Goal: Contribute content: Add original content to the website for others to see

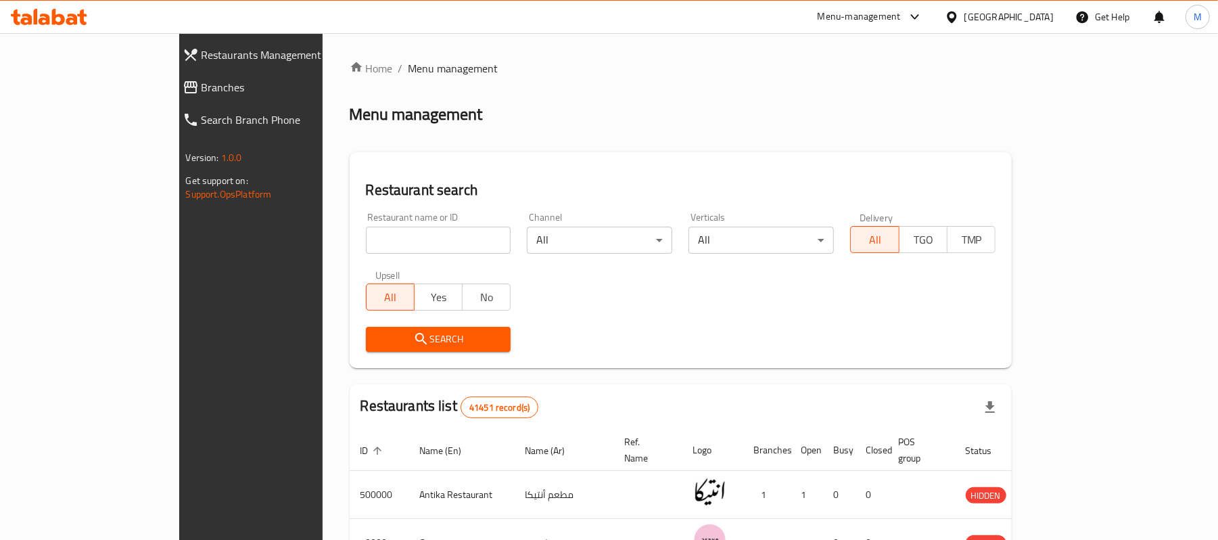
click at [387, 255] on div "Restaurant name or ID Restaurant name or ID" at bounding box center [439, 232] width 162 height 57
click at [376, 218] on div "Restaurant name or ID Restaurant name or ID" at bounding box center [438, 232] width 145 height 41
click at [368, 231] on input "search" at bounding box center [438, 240] width 145 height 27
paste input "697986"
type input "697986"
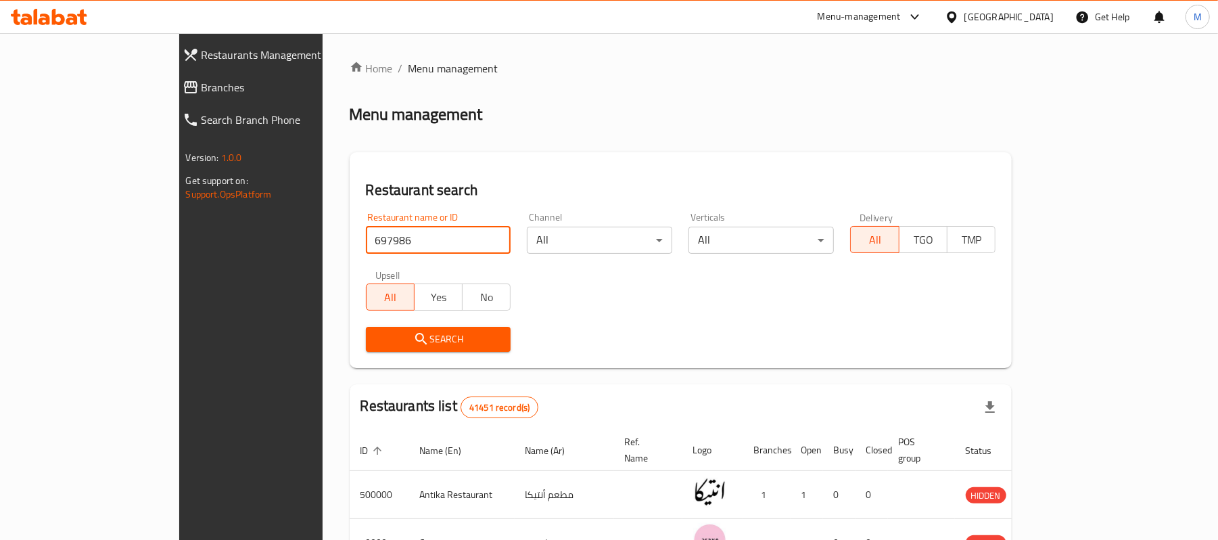
click button "Search" at bounding box center [438, 339] width 145 height 25
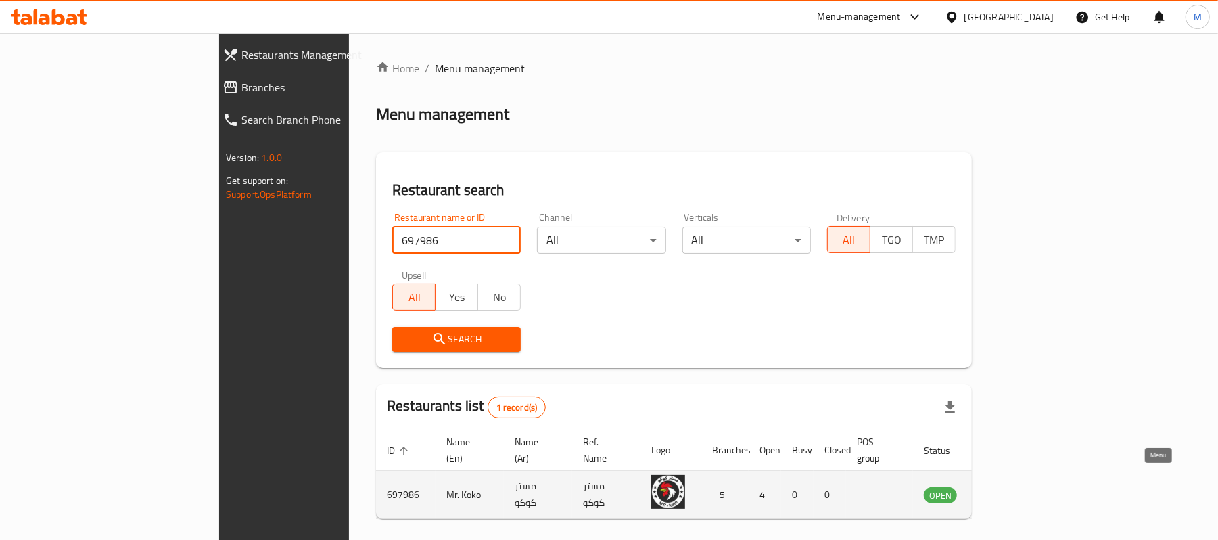
click at [1011, 486] on icon "enhanced table" at bounding box center [1003, 494] width 16 height 16
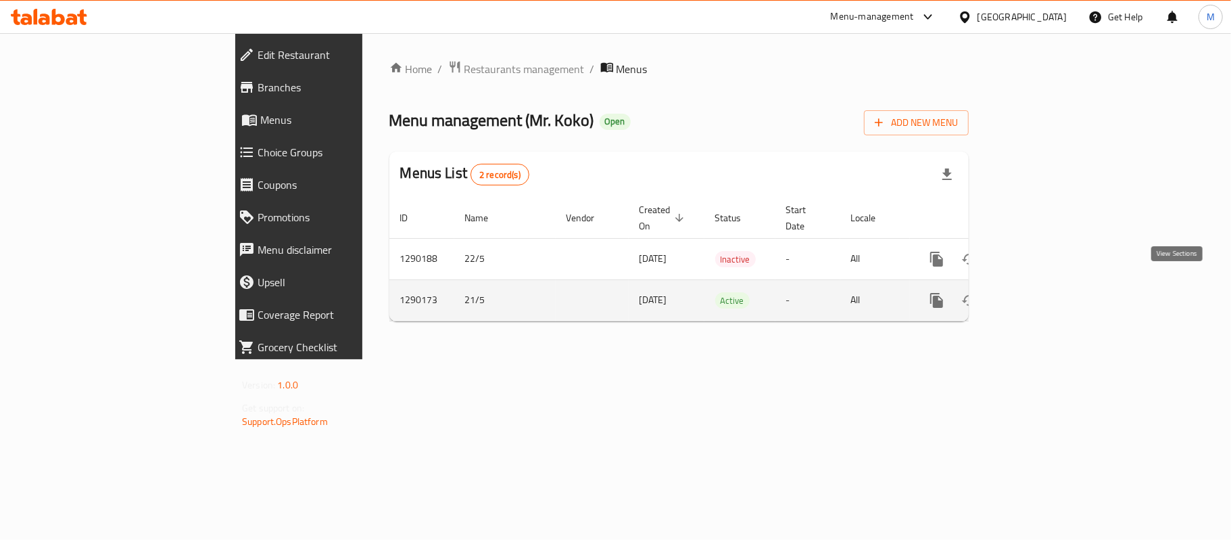
click at [1043, 292] on icon "enhanced table" at bounding box center [1034, 300] width 16 height 16
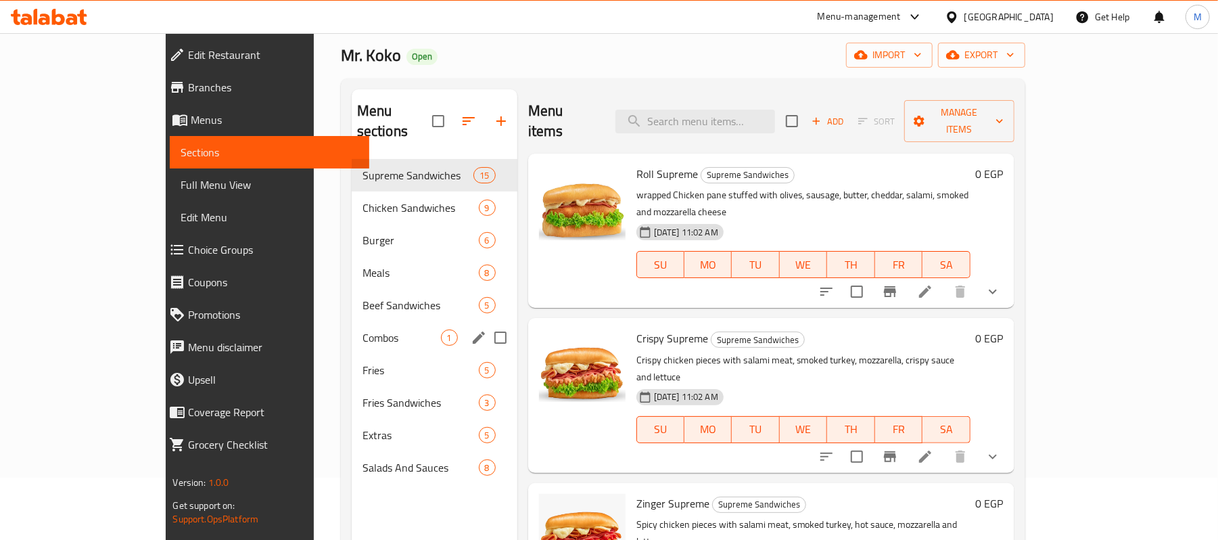
scroll to position [90, 0]
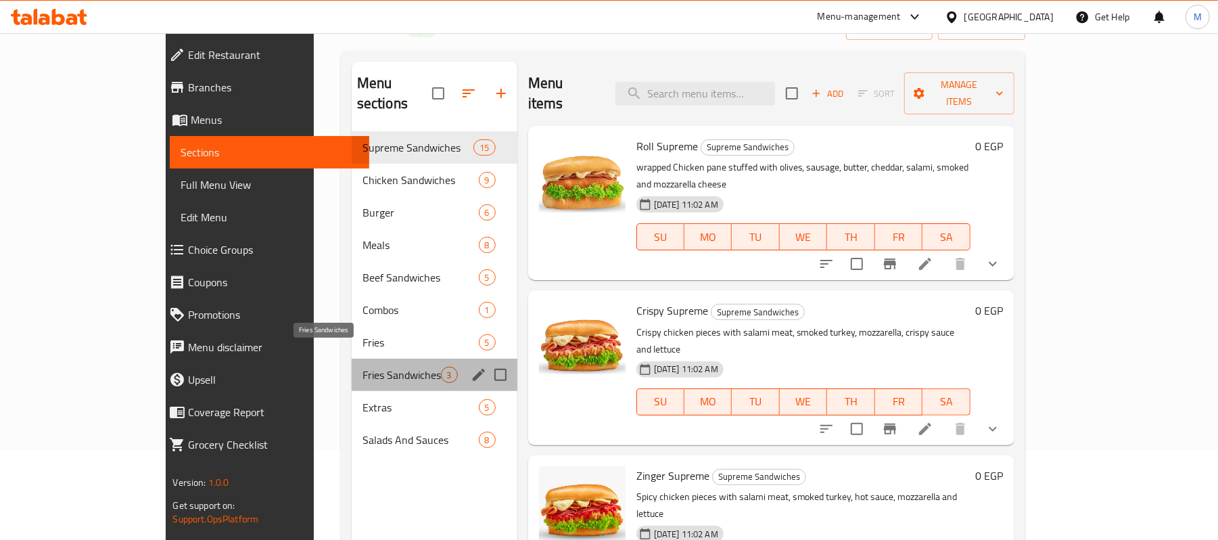
click at [362, 367] on span "Fries Sandwiches" at bounding box center [401, 375] width 78 height 16
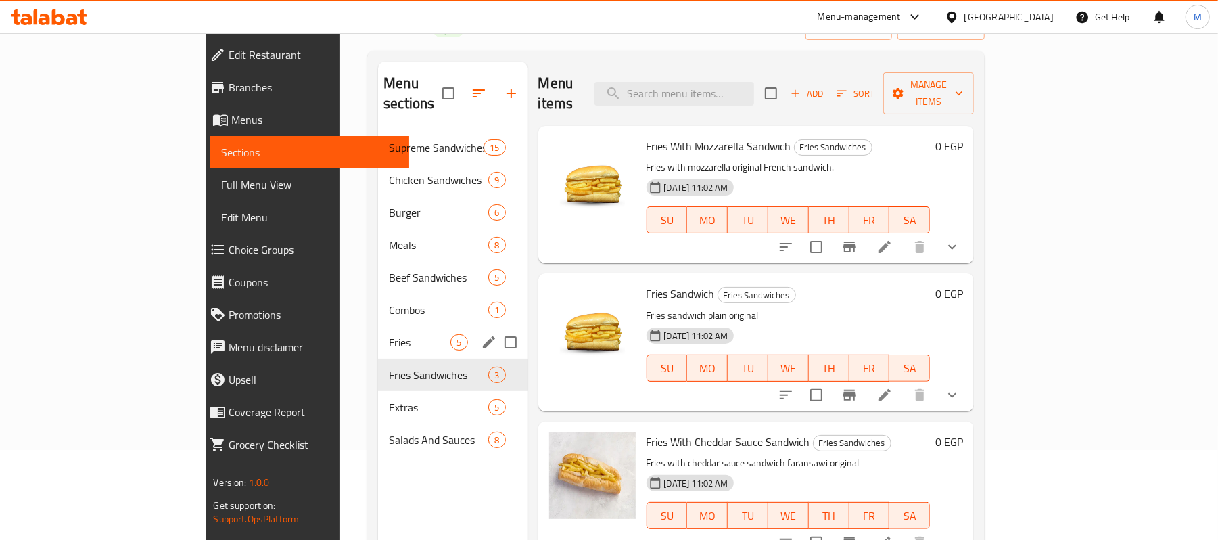
click at [389, 334] on span "Fries" at bounding box center [420, 342] width 62 height 16
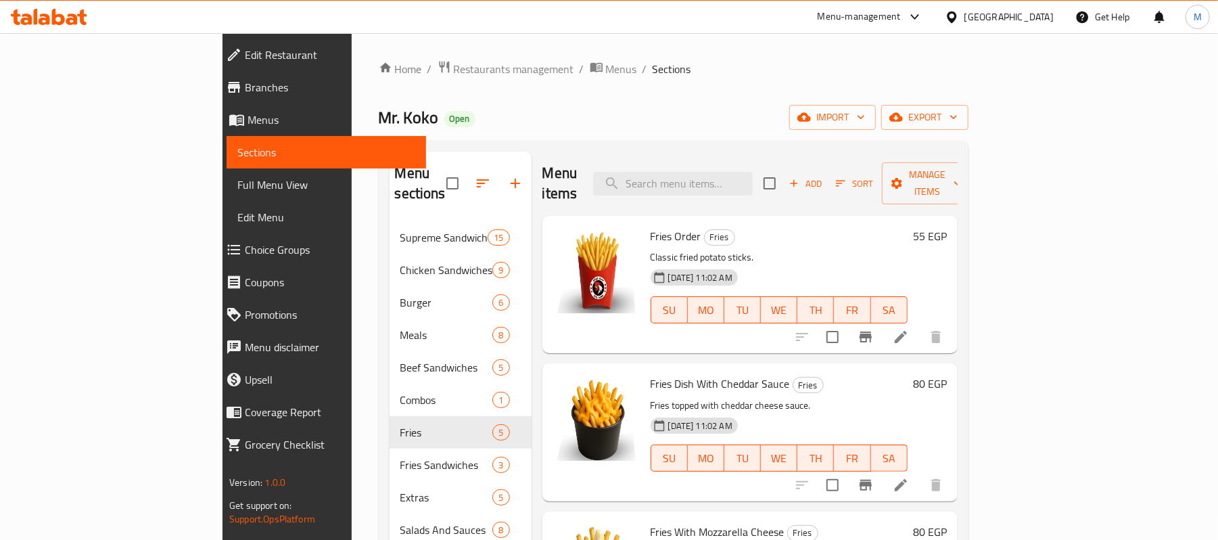
click at [824, 177] on span "Add" at bounding box center [805, 184] width 37 height 16
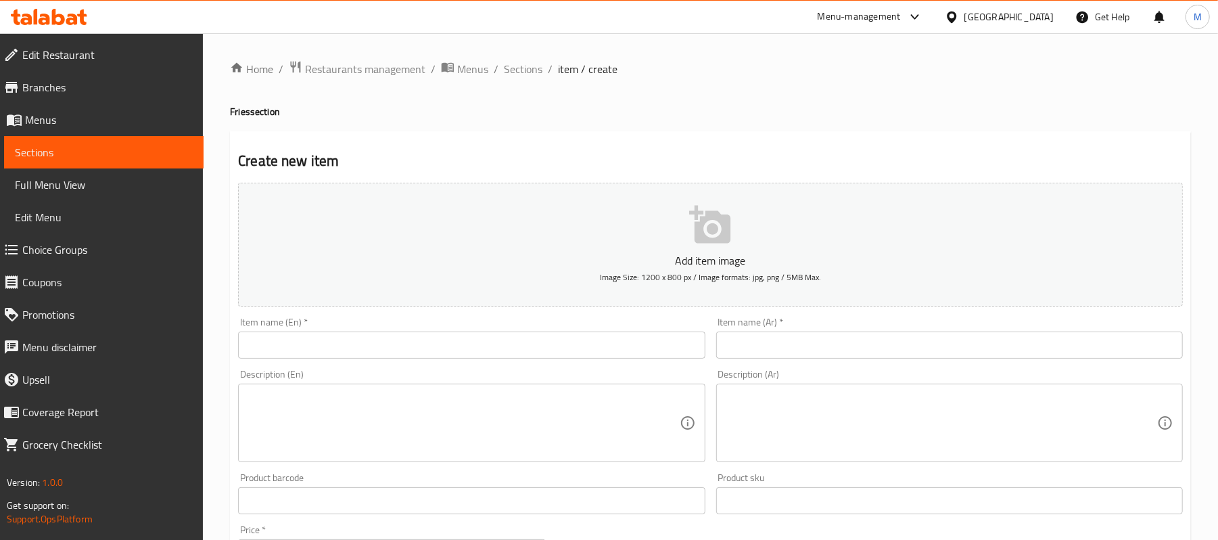
click at [423, 348] on input "text" at bounding box center [471, 344] width 467 height 27
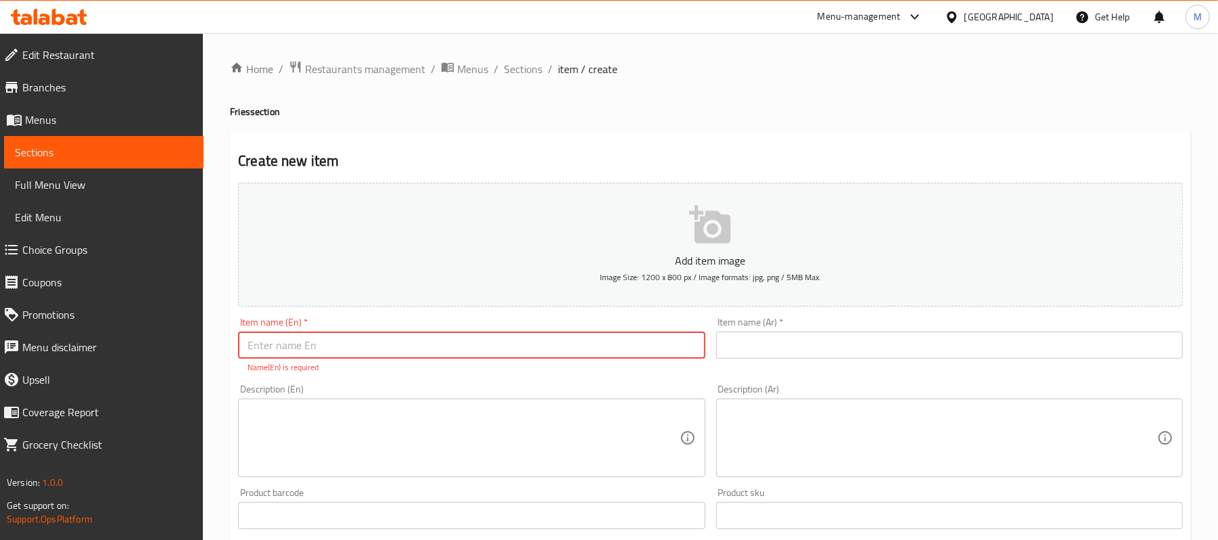
paste input "SALAMI [PERSON_NAME]"
type input "SALAMI [PERSON_NAME]"
click at [387, 377] on div "Add item image Image Size: 1200 x 800 px / Image formats: jpg, png / 5MB Max. I…" at bounding box center [710, 476] width 955 height 598
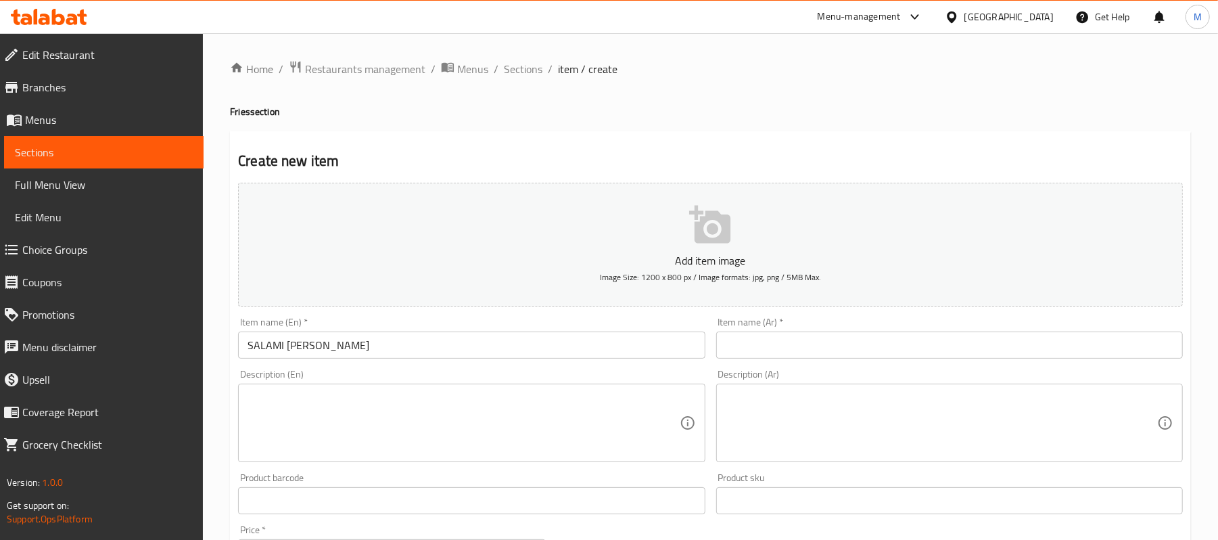
click at [809, 334] on input "text" at bounding box center [949, 344] width 467 height 27
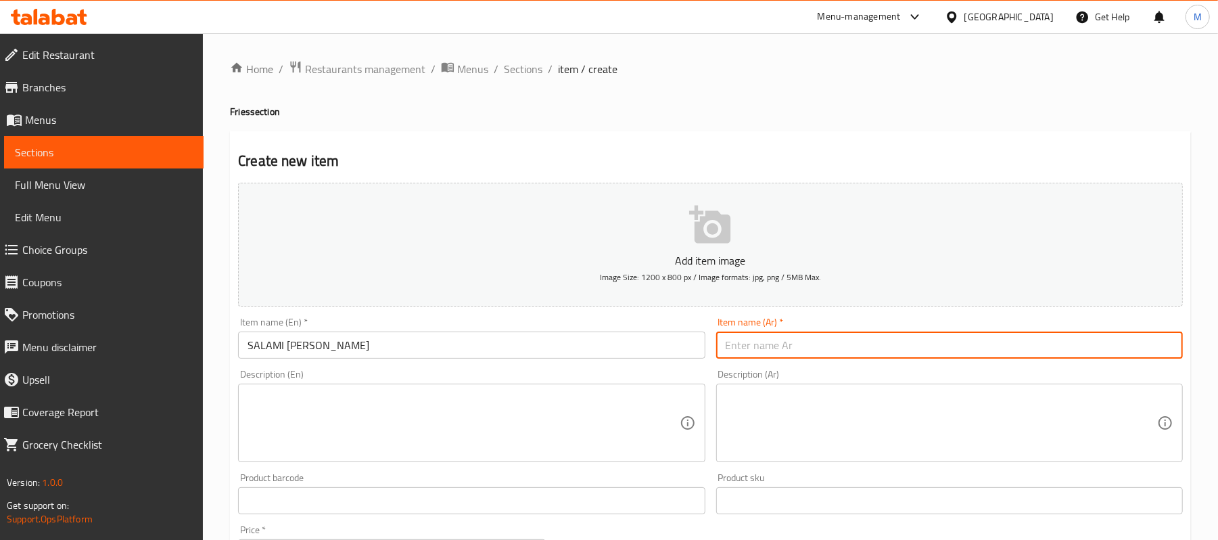
paste input "بطاطس مقلية بالجبن والسلامي"
type input "بطاطس مقلية بالجبن والسلامي"
click at [421, 406] on textarea at bounding box center [462, 423] width 431 height 64
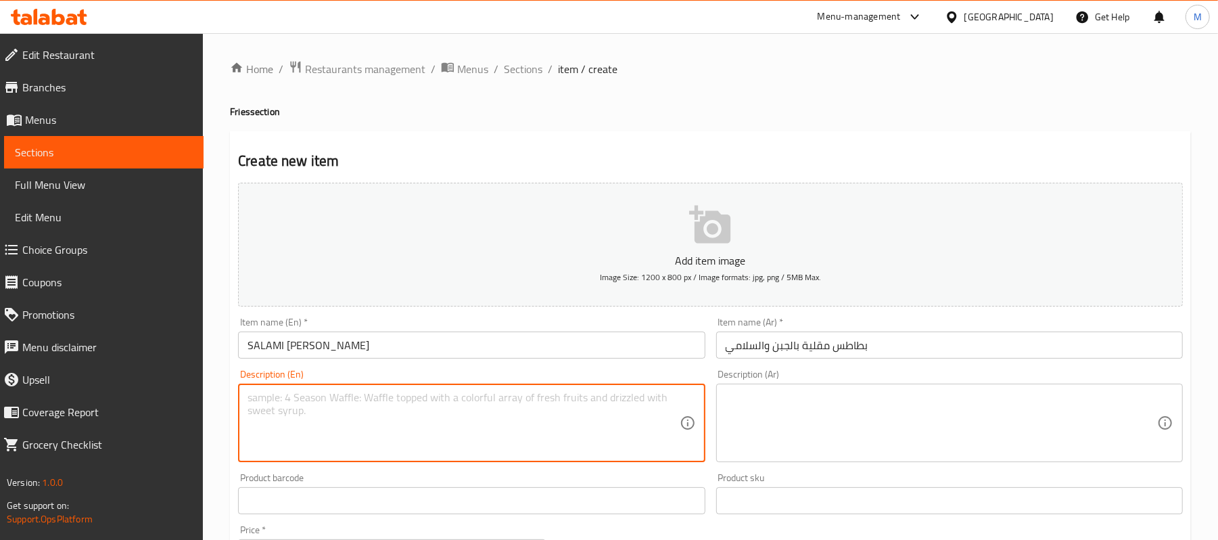
paste textarea "FRIES WITH [PERSON_NAME] & CHEDDAR SAUCE"
type textarea "FRIES WITH [PERSON_NAME] & CHEDDAR SAUCE"
click at [788, 425] on textarea at bounding box center [941, 423] width 431 height 64
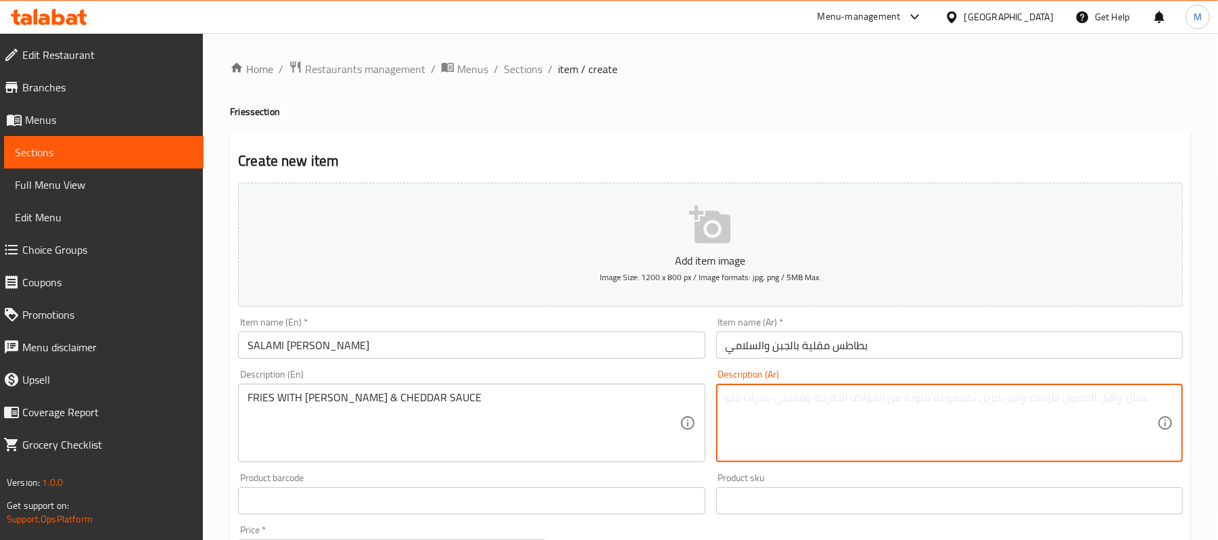
paste textarea "بطاطس بالسلامي و صوص الشيدر"
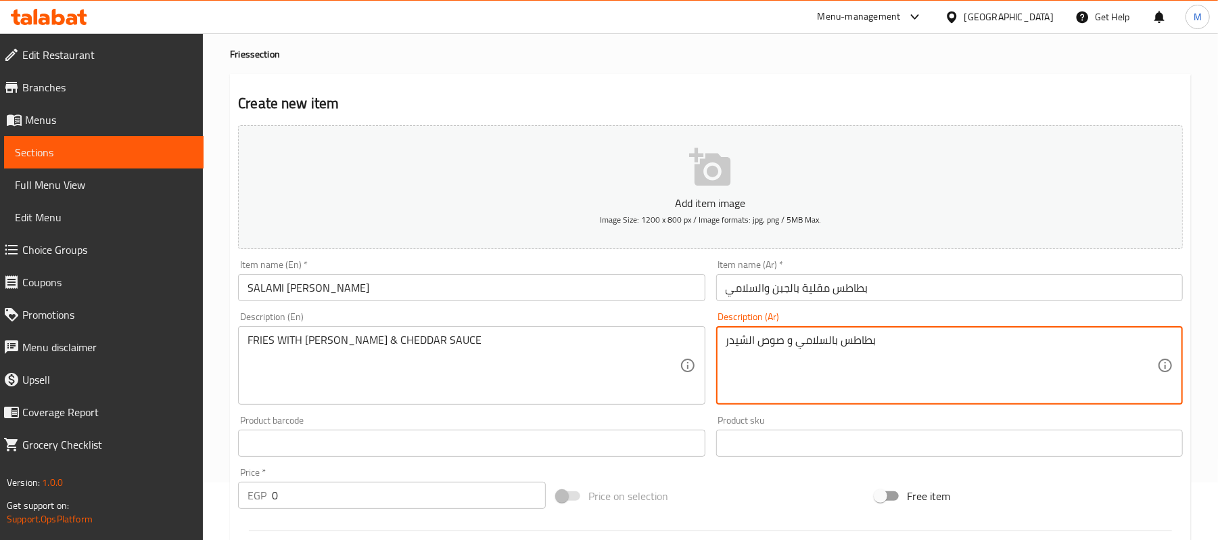
scroll to position [90, 0]
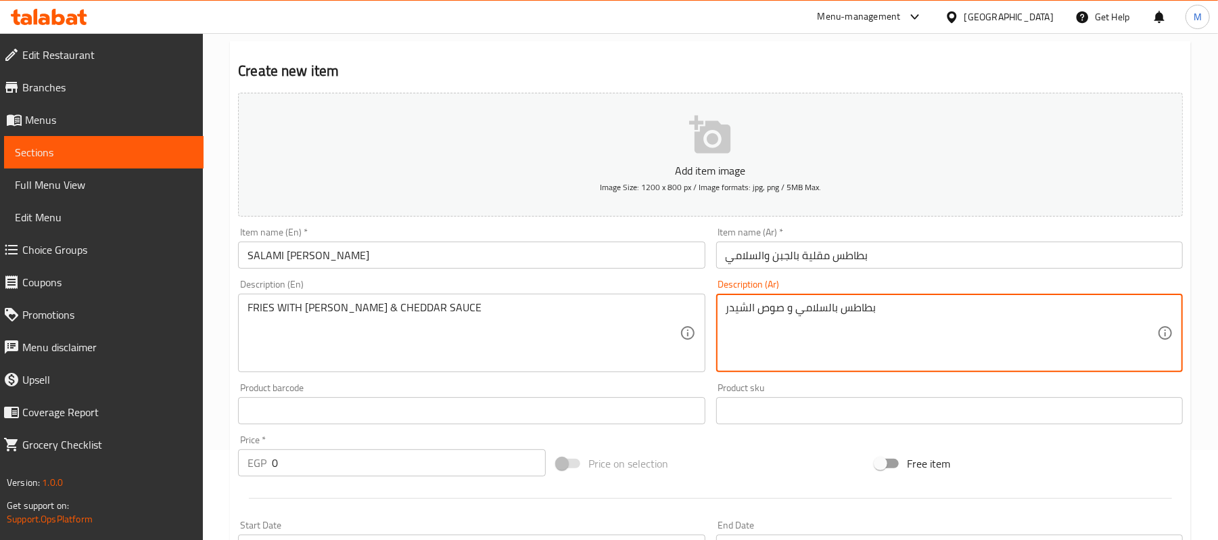
type textarea "بطاطس بالسلامي و صوص الشيدر"
click at [387, 467] on input "0" at bounding box center [409, 462] width 274 height 27
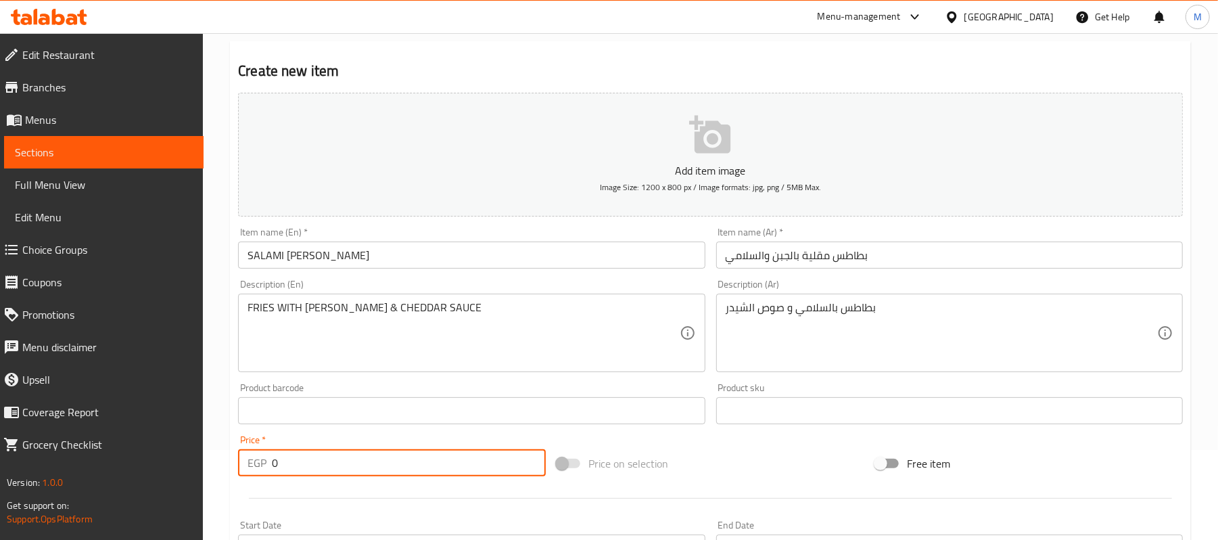
click at [387, 467] on input "0" at bounding box center [409, 462] width 274 height 27
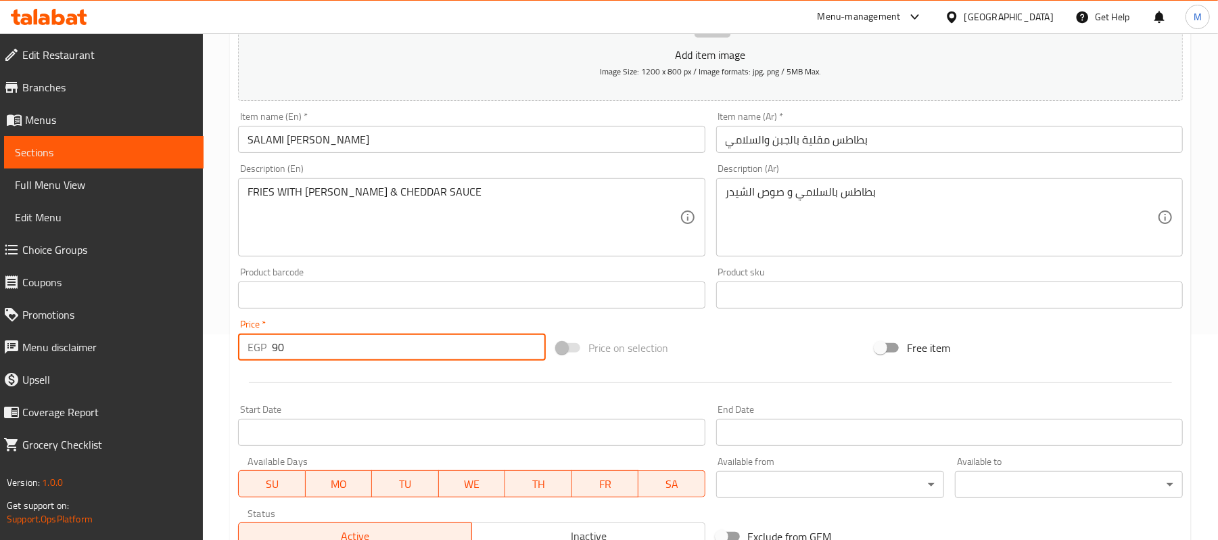
scroll to position [415, 0]
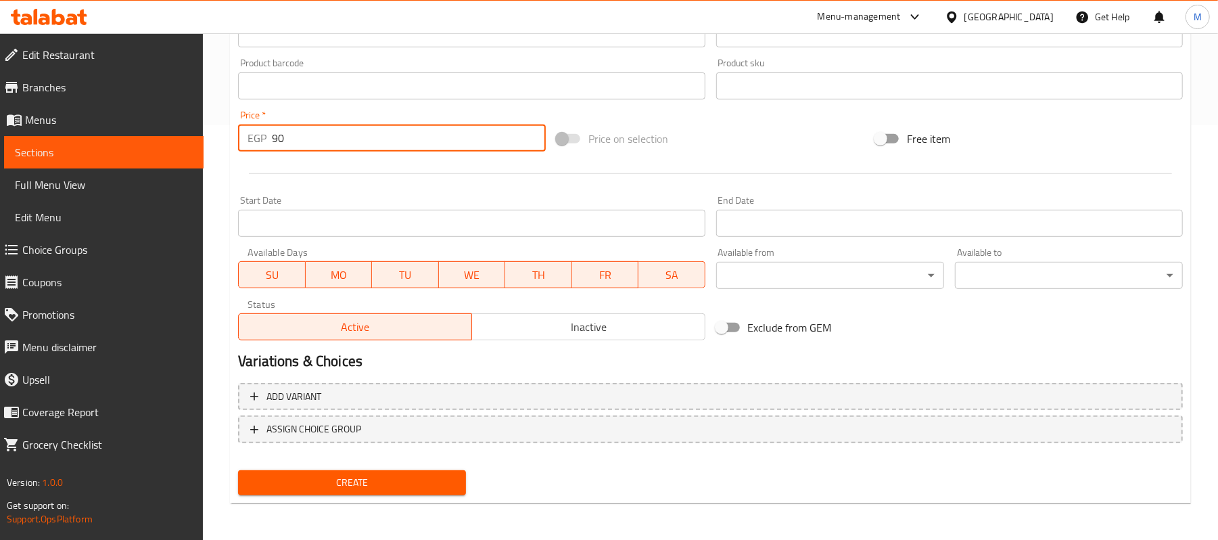
type input "90"
click at [392, 483] on span "Create" at bounding box center [352, 482] width 206 height 17
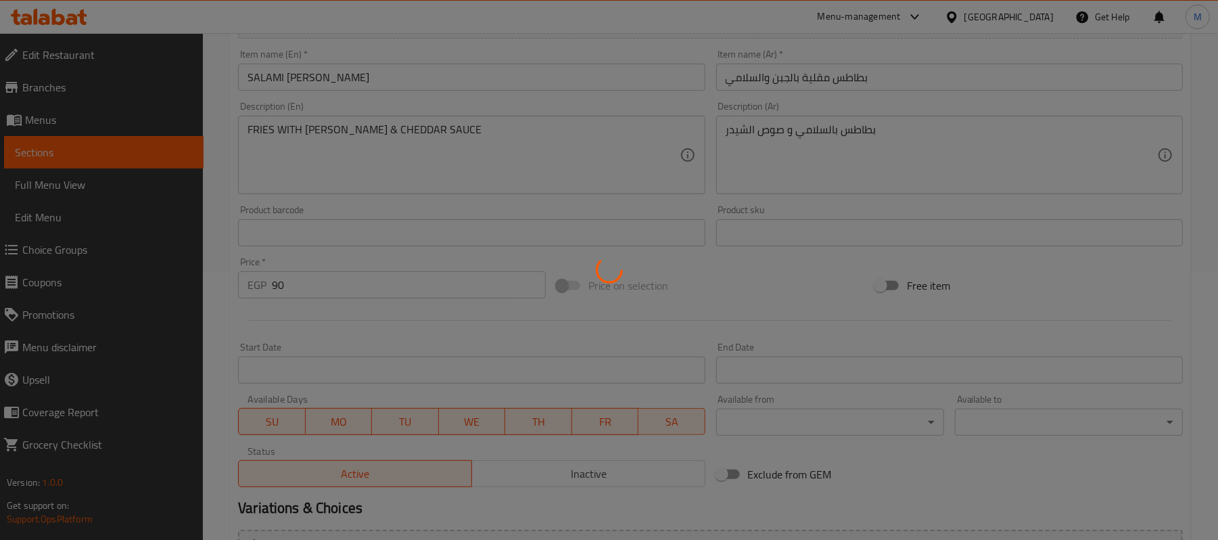
scroll to position [54, 0]
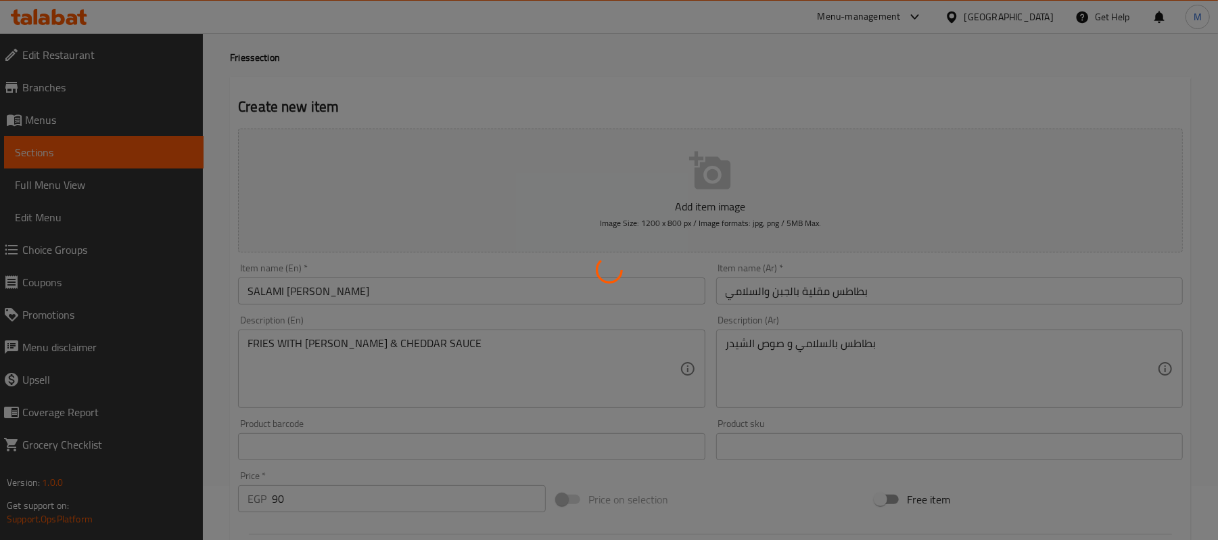
type input "0"
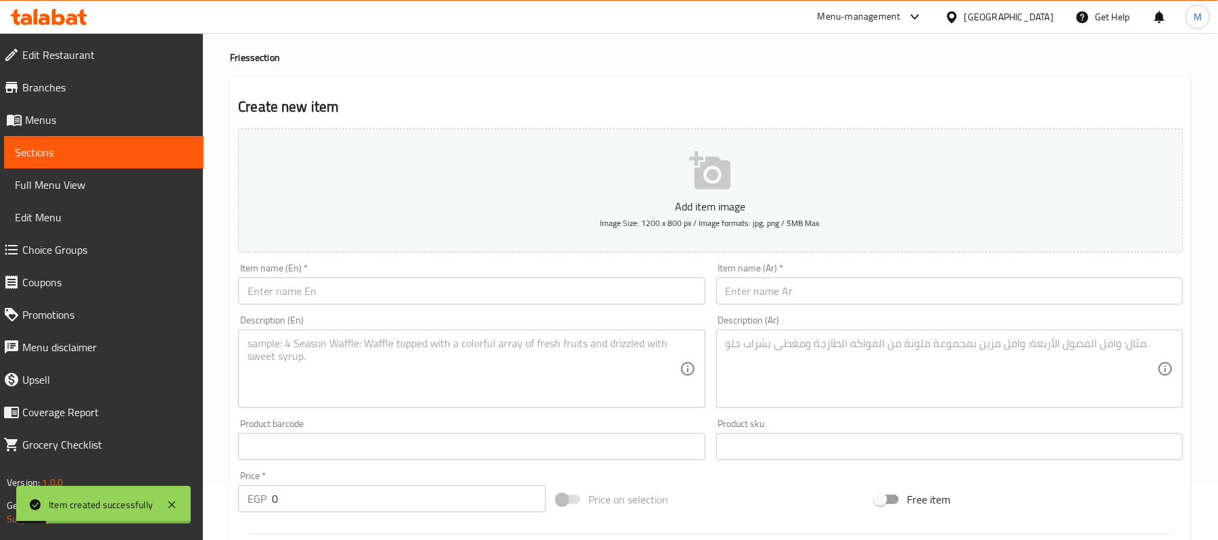
click at [463, 298] on input "text" at bounding box center [471, 290] width 467 height 27
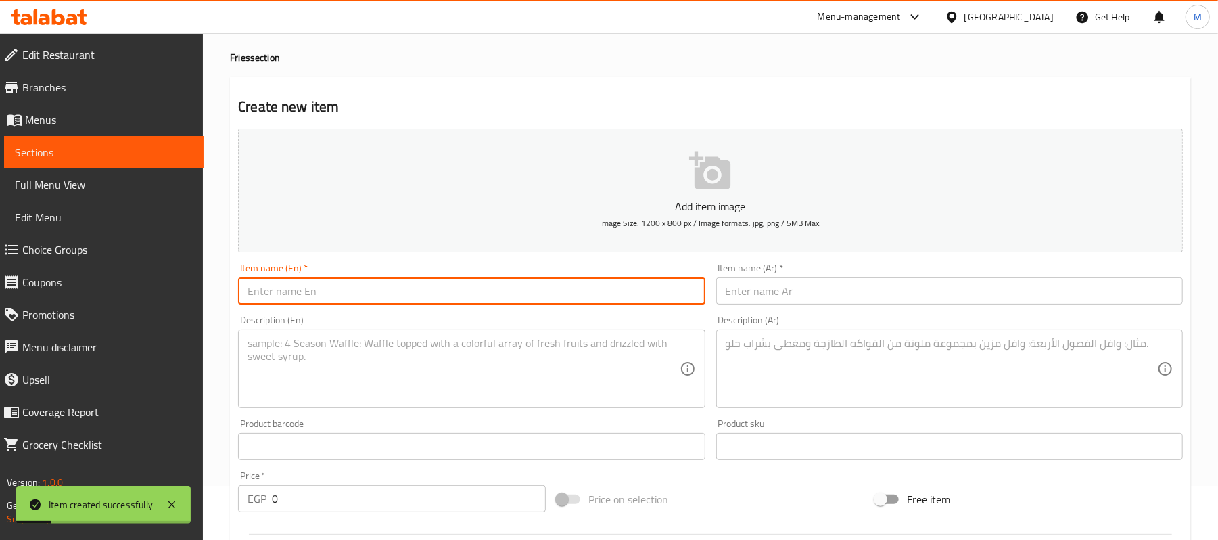
paste input "BEEF CHEESY FRIES"
type input "BEEF CHEESY FRIES"
click at [795, 310] on div "Item name (Ar)   * Item name (Ar) *" at bounding box center [949, 284] width 477 height 52
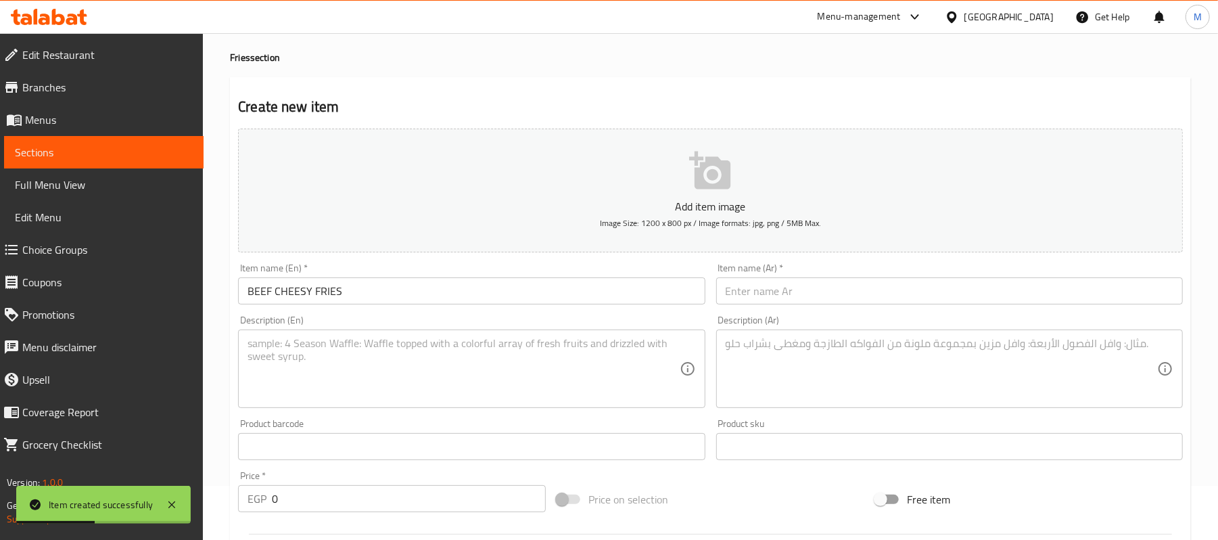
click at [793, 299] on input "text" at bounding box center [949, 290] width 467 height 27
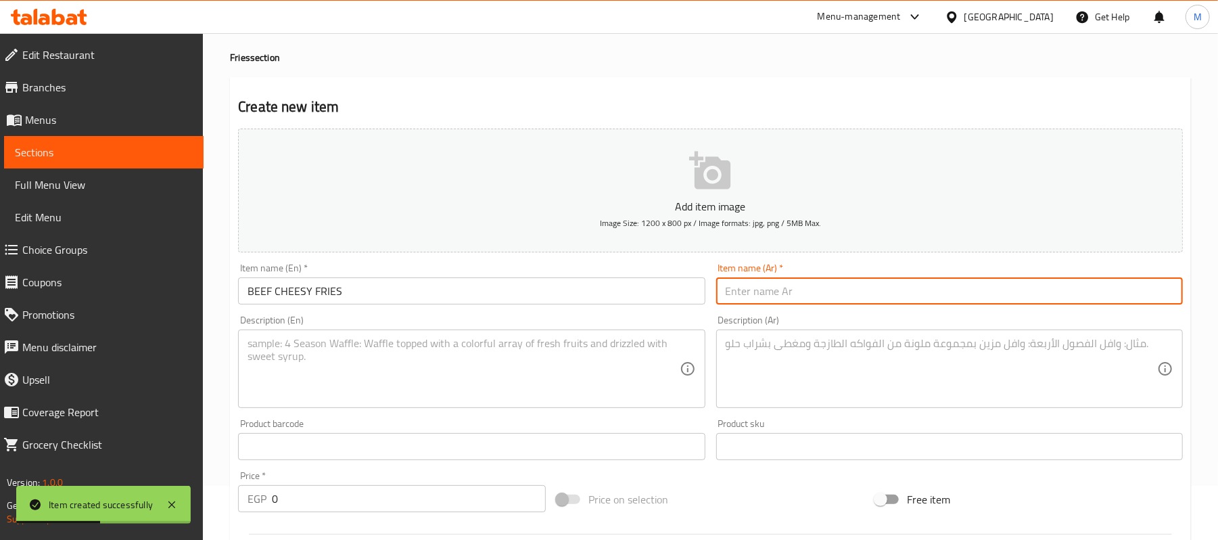
paste input "بطاطس مقلية بالجبن واللحم البقري"
type input "بطاطس مقلية بالجبن واللحم البقري"
click at [458, 338] on textarea at bounding box center [462, 369] width 431 height 64
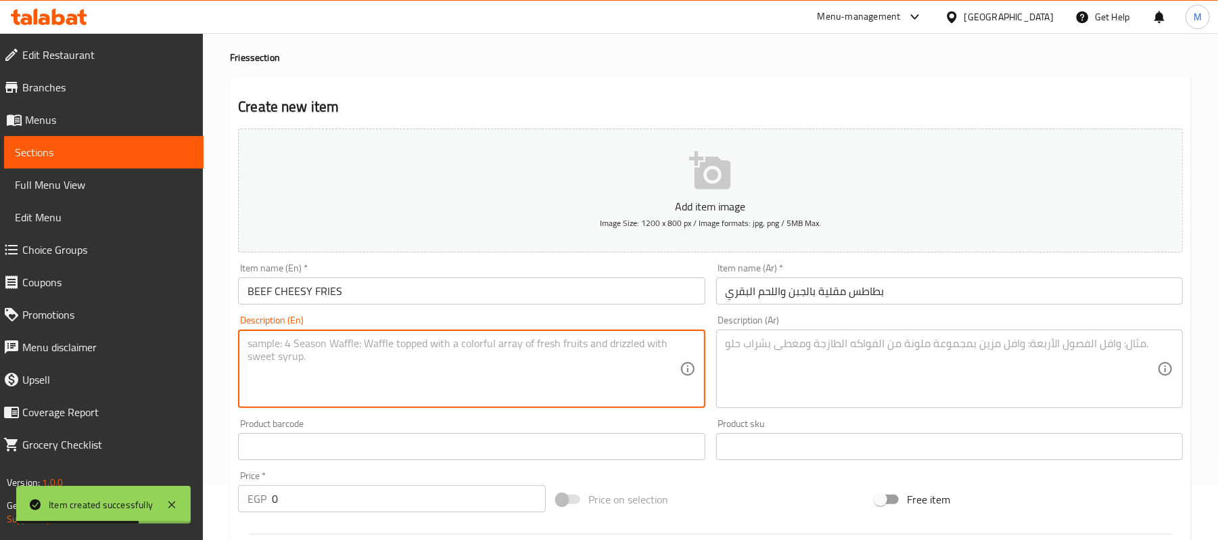
drag, startPoint x: 336, startPoint y: 482, endPoint x: 336, endPoint y: 495, distance: 12.8
click at [336, 485] on div "Price   * EGP 0 Price *" at bounding box center [392, 491] width 308 height 41
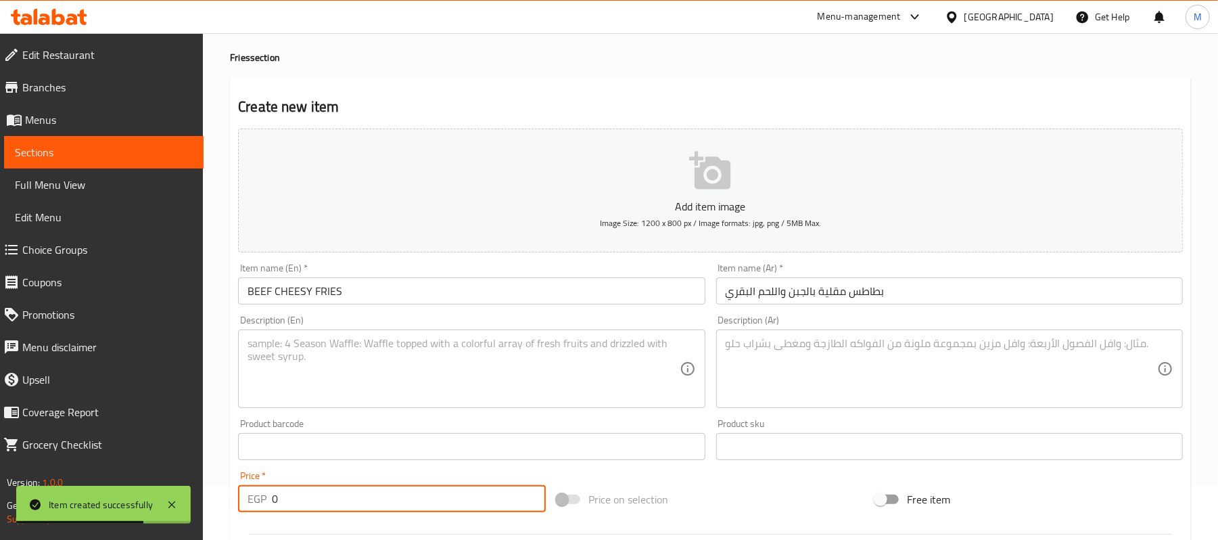
click at [336, 495] on input "0" at bounding box center [409, 498] width 274 height 27
type input "90"
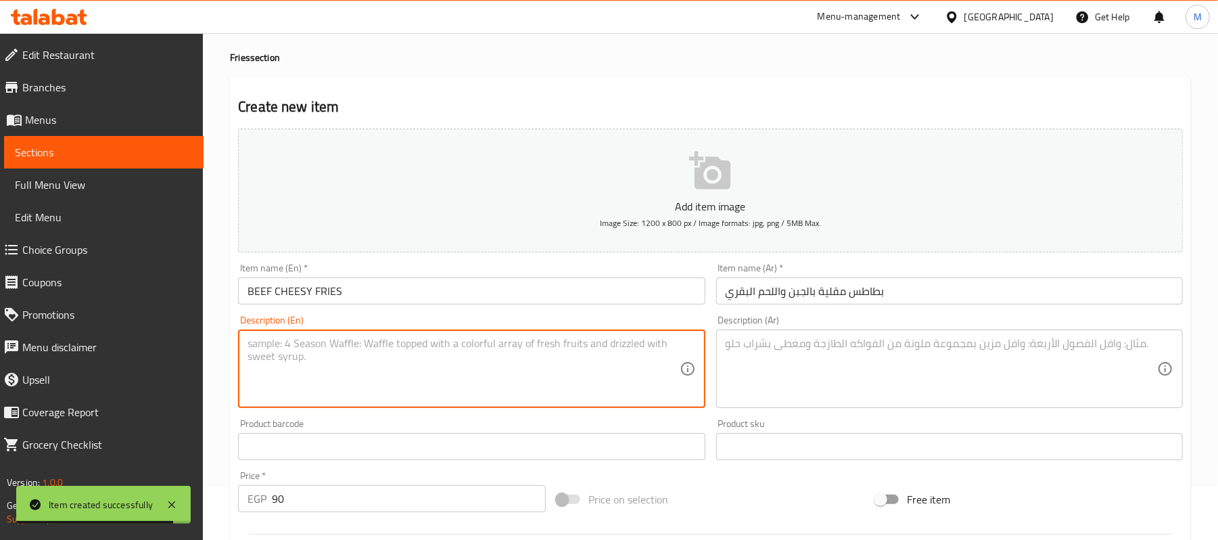
click at [358, 348] on textarea at bounding box center [462, 369] width 431 height 64
paste textarea "FRIES WITH MINCED MEAT & CHEDDAR SAUCE"
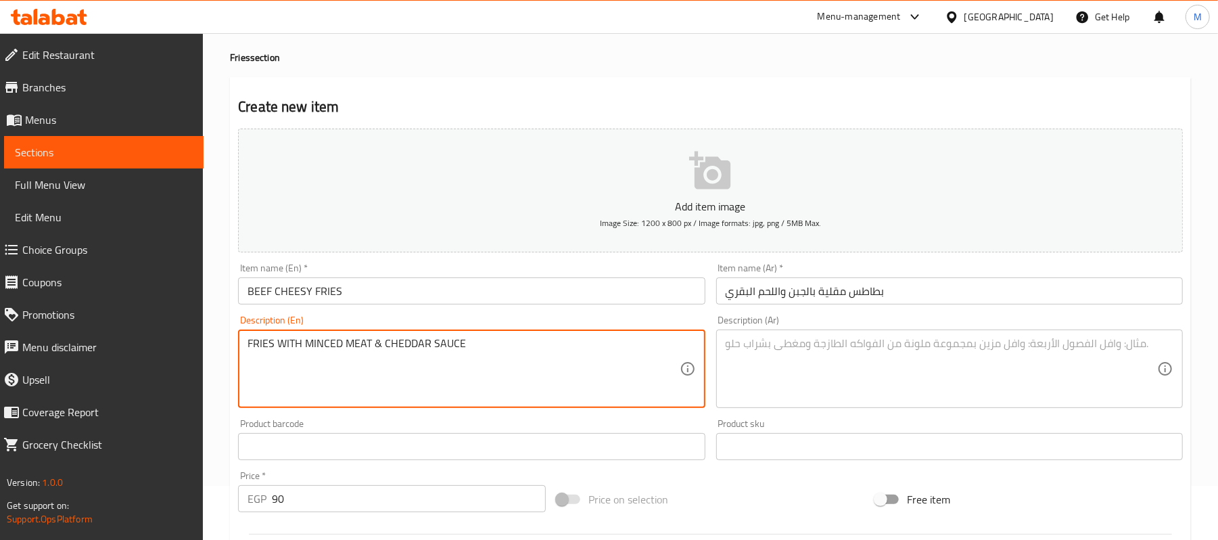
type textarea "FRIES WITH MINCED MEAT & CHEDDAR SAUCE"
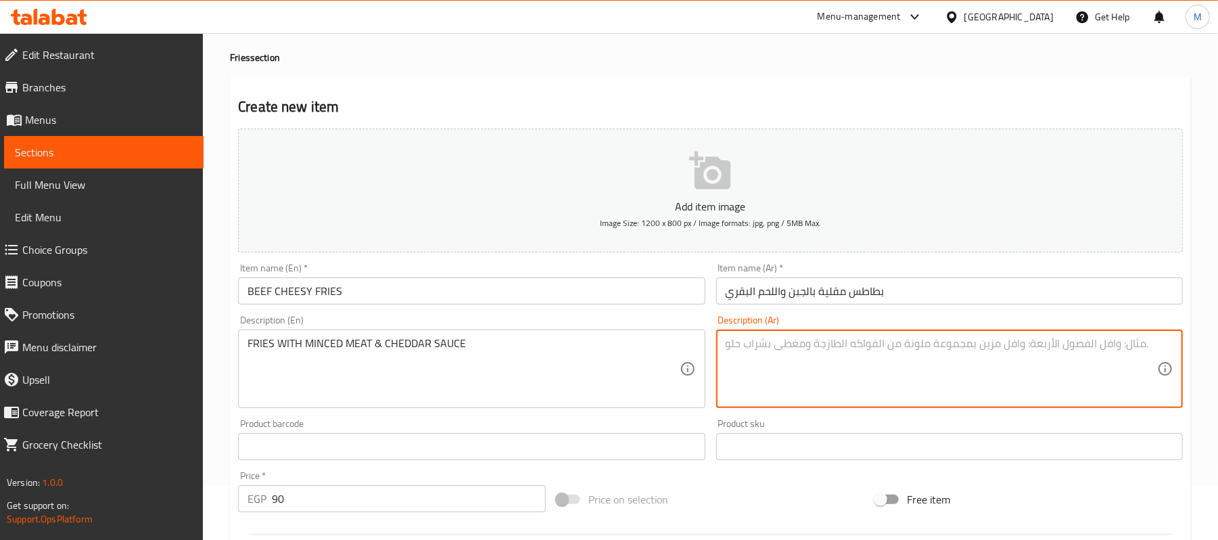
click at [801, 369] on textarea at bounding box center [941, 369] width 431 height 64
paste textarea "بطاطس بللحمة المفرومة و صوص الشيدر"
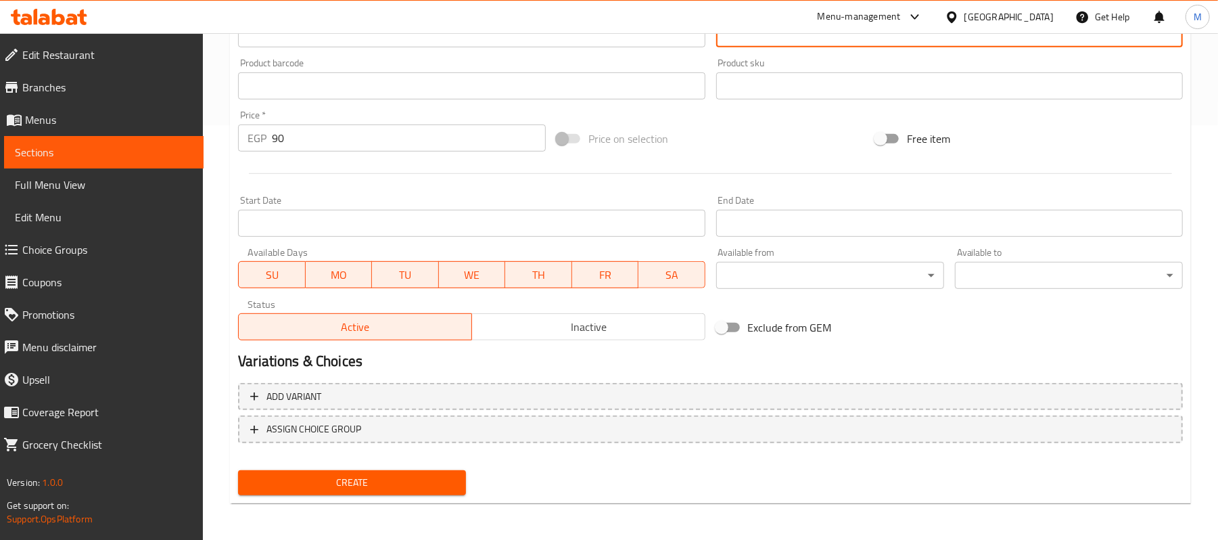
type textarea "بطاطس بللحمة المفرومة و صوص الشيدر"
drag, startPoint x: 436, startPoint y: 477, endPoint x: 444, endPoint y: 473, distance: 9.1
click at [435, 477] on span "Create" at bounding box center [352, 482] width 206 height 17
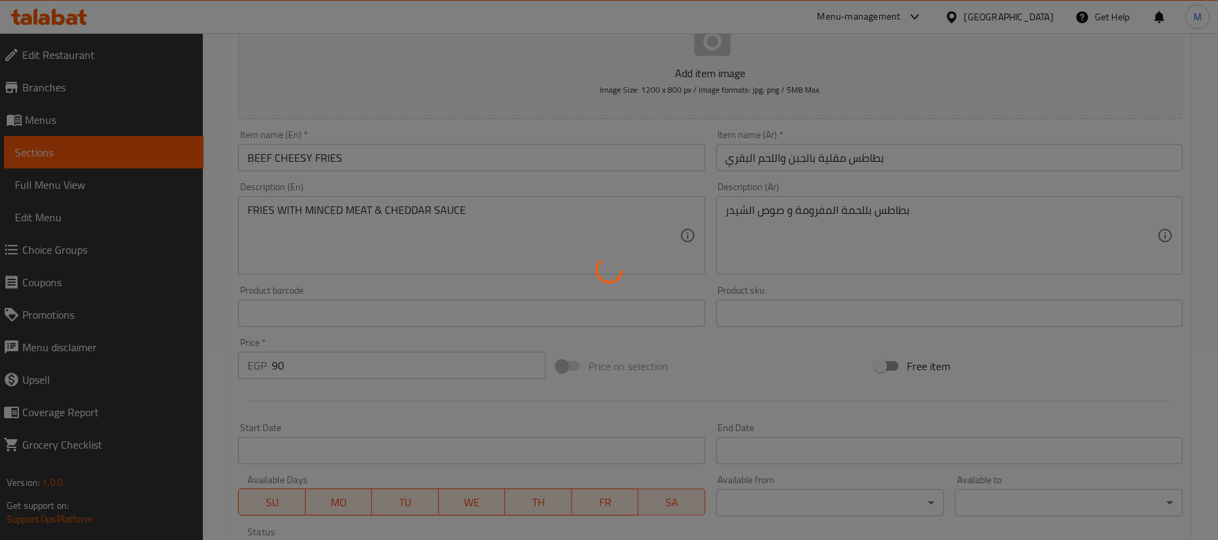
scroll to position [0, 0]
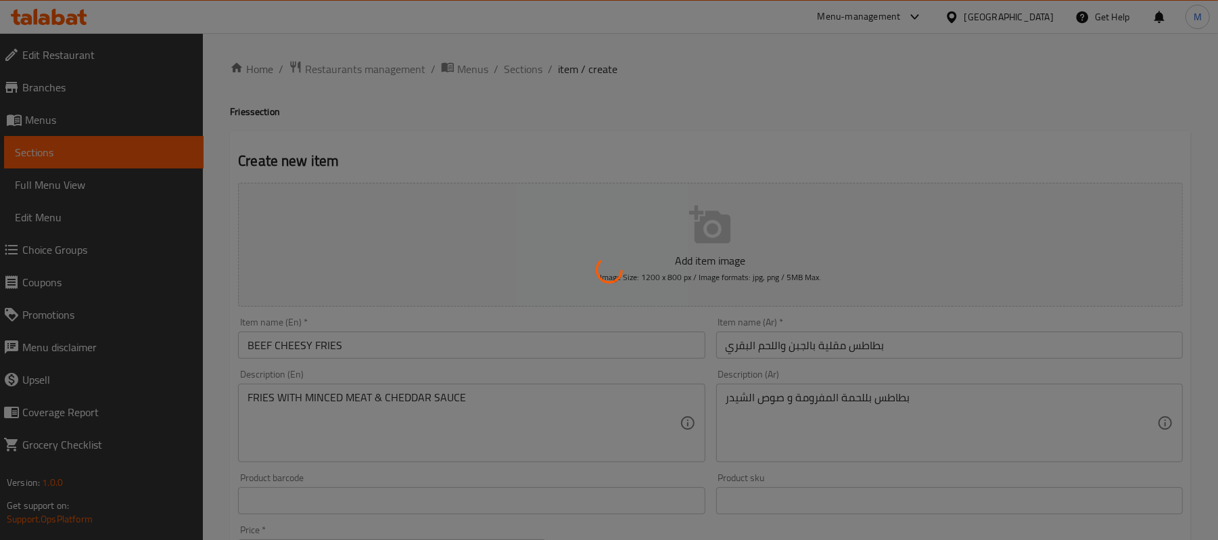
type input "0"
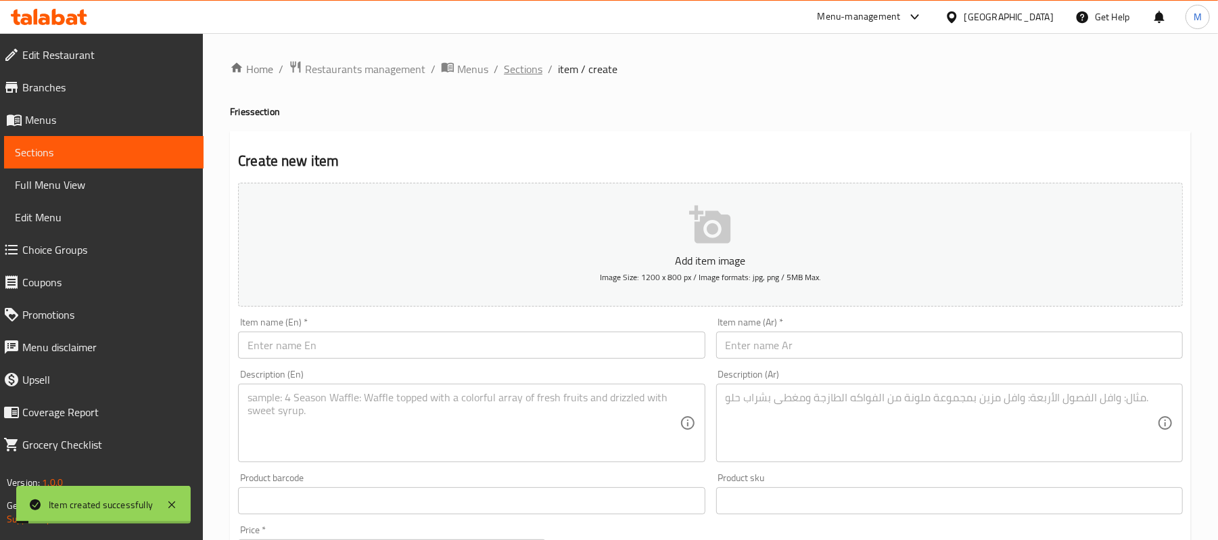
click at [525, 66] on span "Sections" at bounding box center [523, 69] width 39 height 16
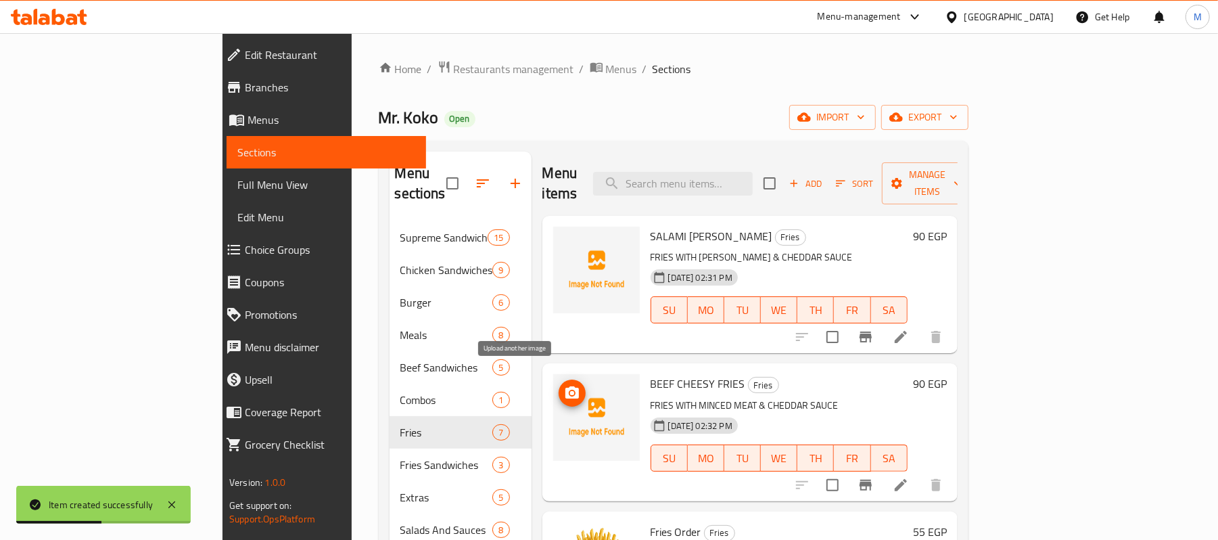
click at [564, 385] on icon "upload picture" at bounding box center [572, 393] width 16 height 16
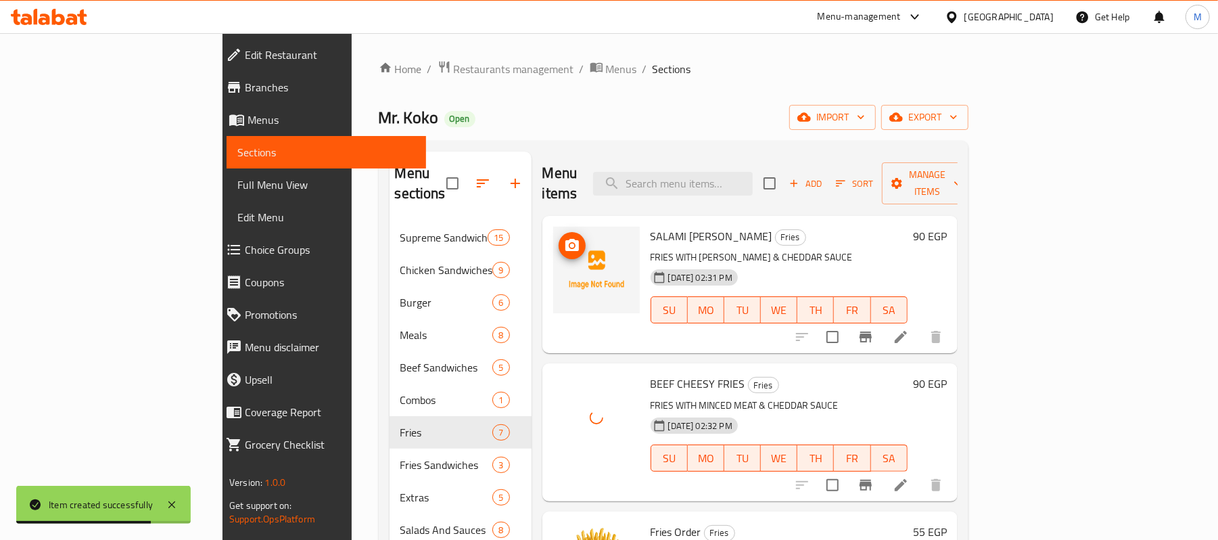
click at [565, 239] on icon "upload picture" at bounding box center [572, 245] width 14 height 12
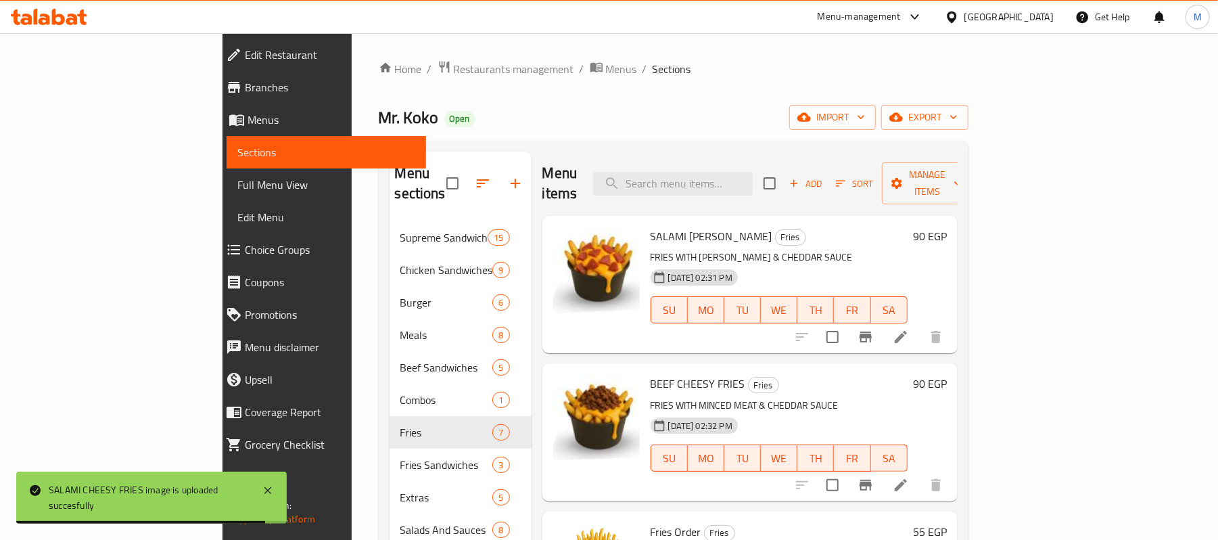
click at [872, 331] on icon "Branch-specific-item" at bounding box center [865, 336] width 12 height 11
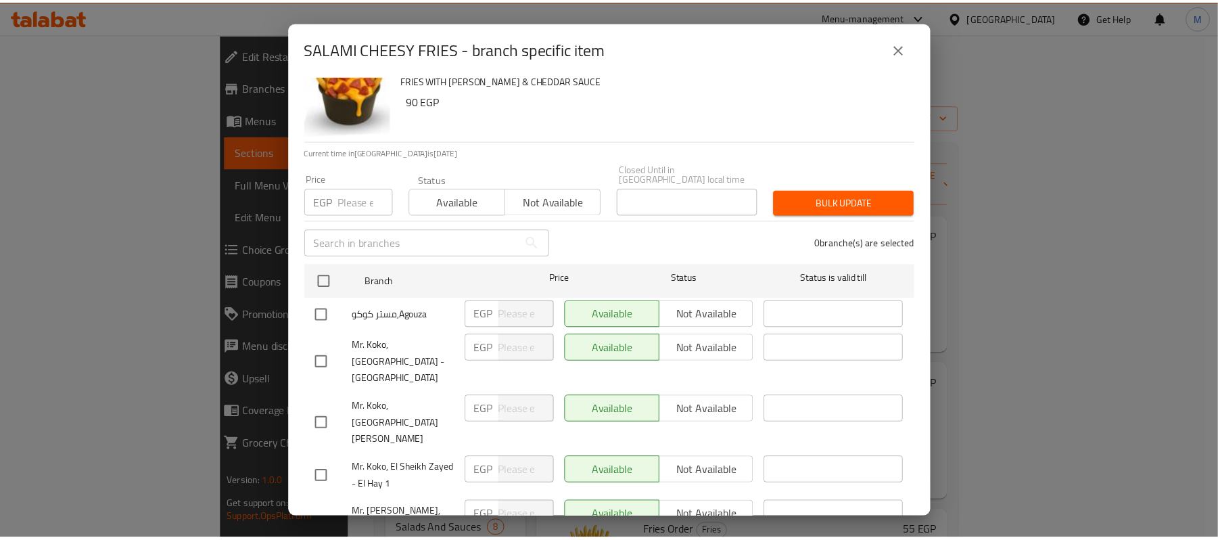
scroll to position [50, 0]
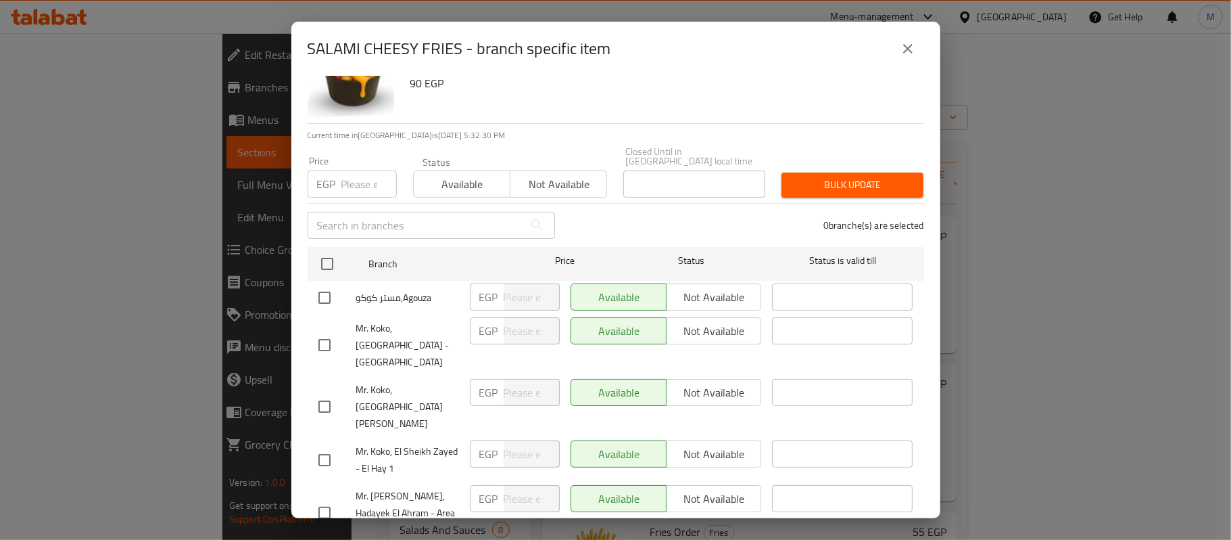
click at [904, 41] on icon "close" at bounding box center [908, 49] width 16 height 16
